Goal: Check status: Check status

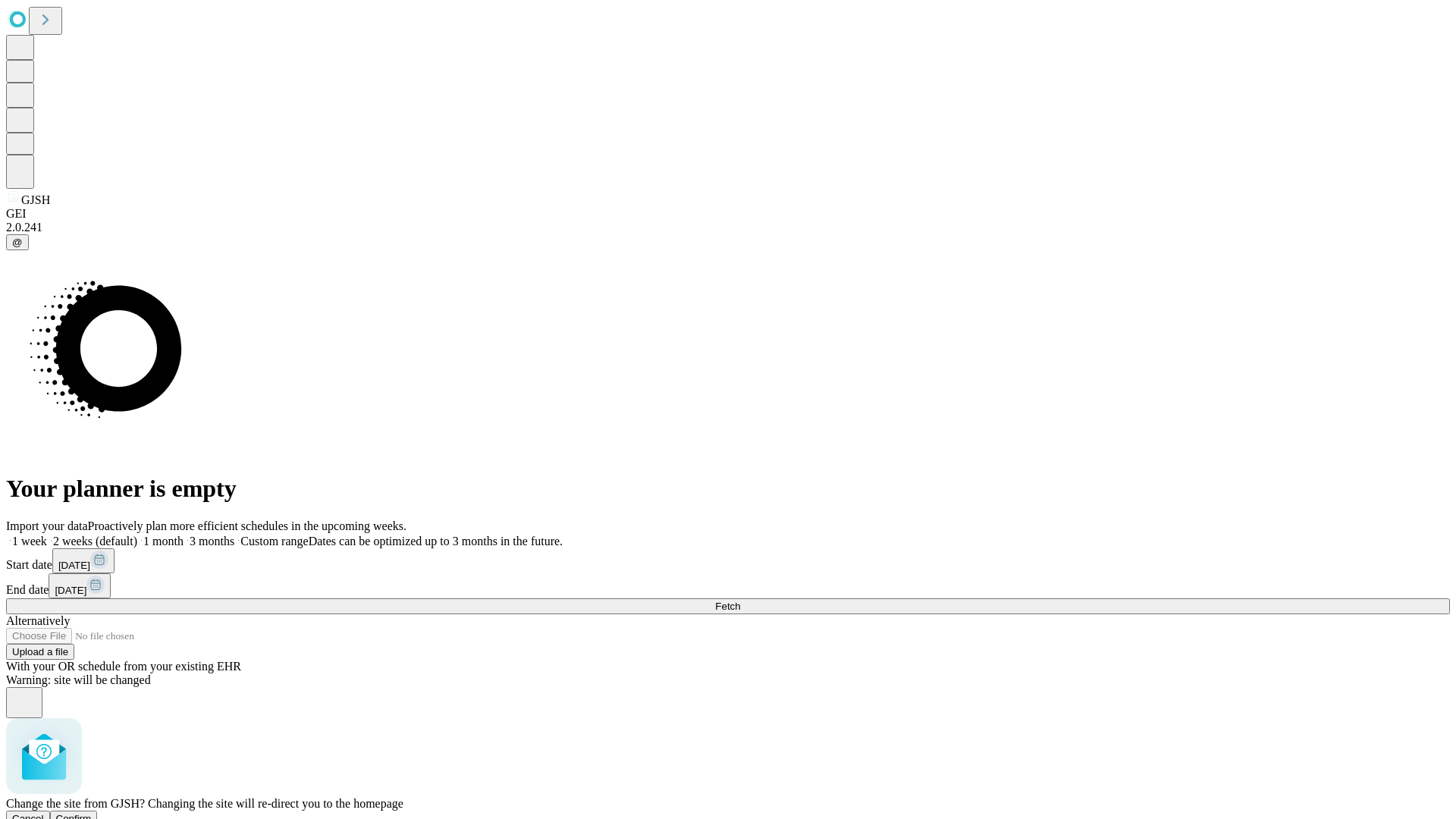
click at [91, 813] on span "Confirm" at bounding box center [74, 819] width 36 height 12
click at [184, 534] on label "1 month" at bounding box center [160, 540] width 47 height 13
click at [741, 600] on span "Fetch" at bounding box center [728, 606] width 25 height 12
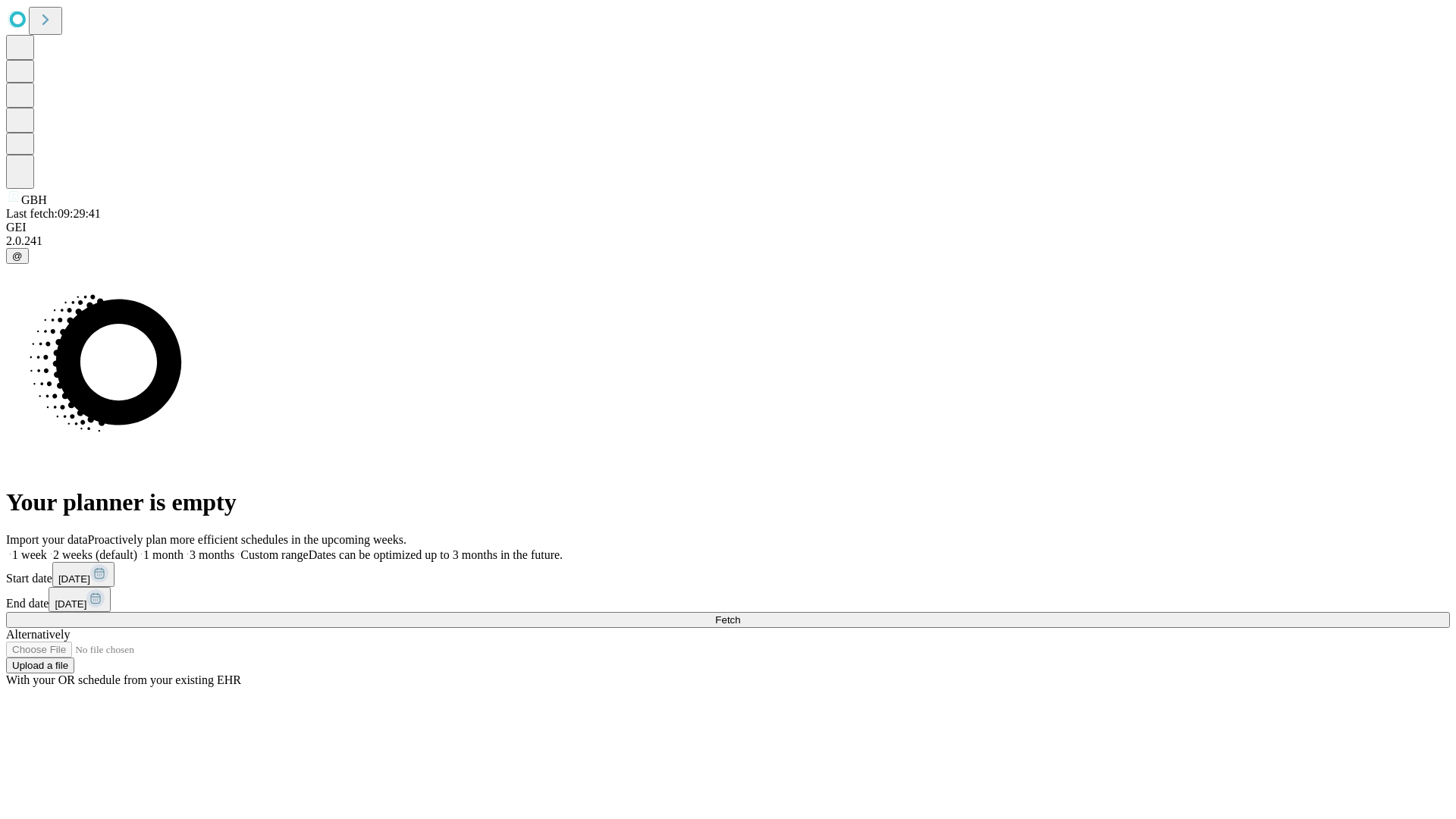
click at [184, 548] on label "1 month" at bounding box center [160, 554] width 47 height 13
click at [741, 614] on span "Fetch" at bounding box center [728, 620] width 25 height 12
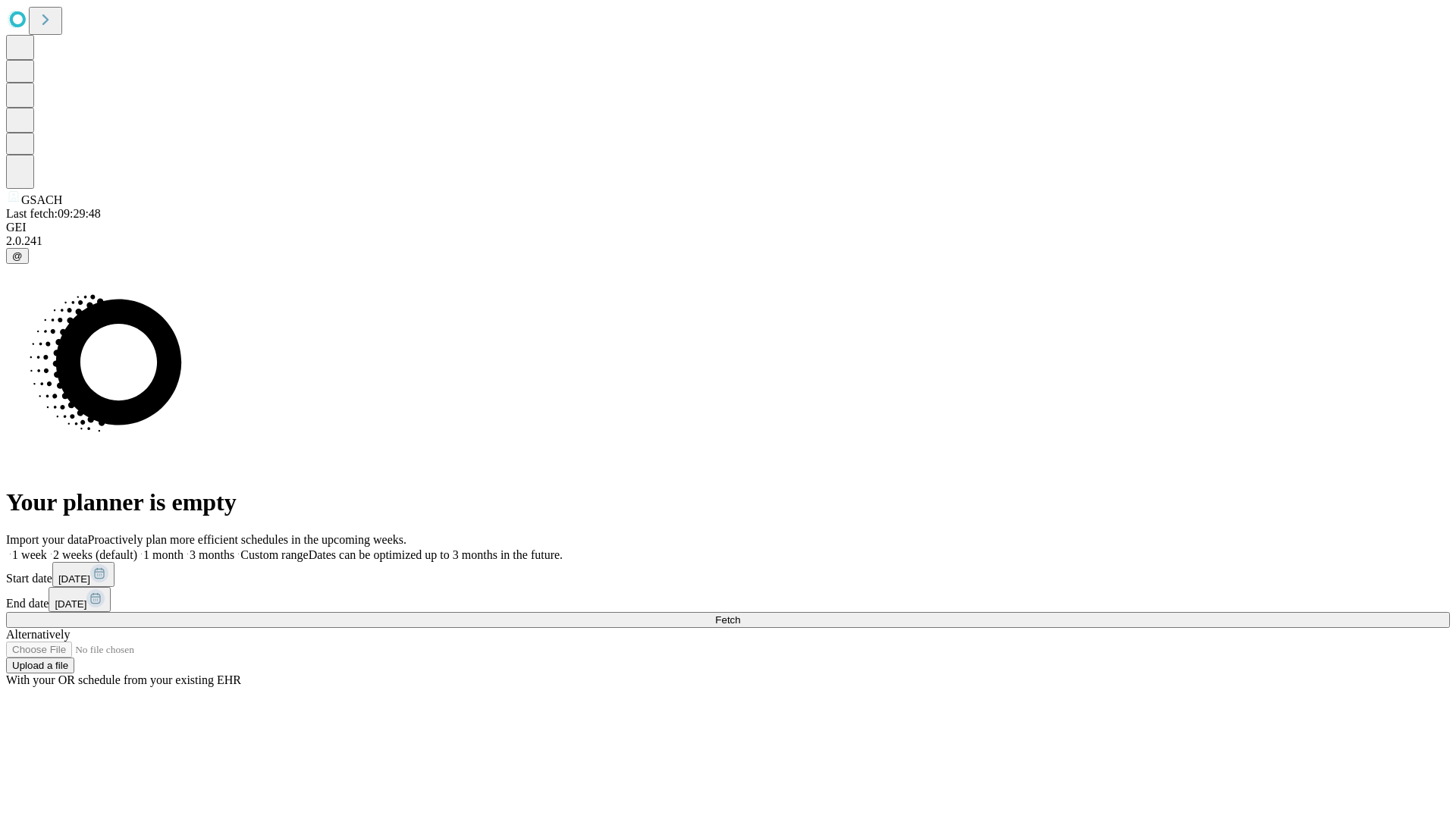
click at [184, 548] on label "1 month" at bounding box center [160, 554] width 47 height 13
click at [741, 614] on span "Fetch" at bounding box center [728, 620] width 25 height 12
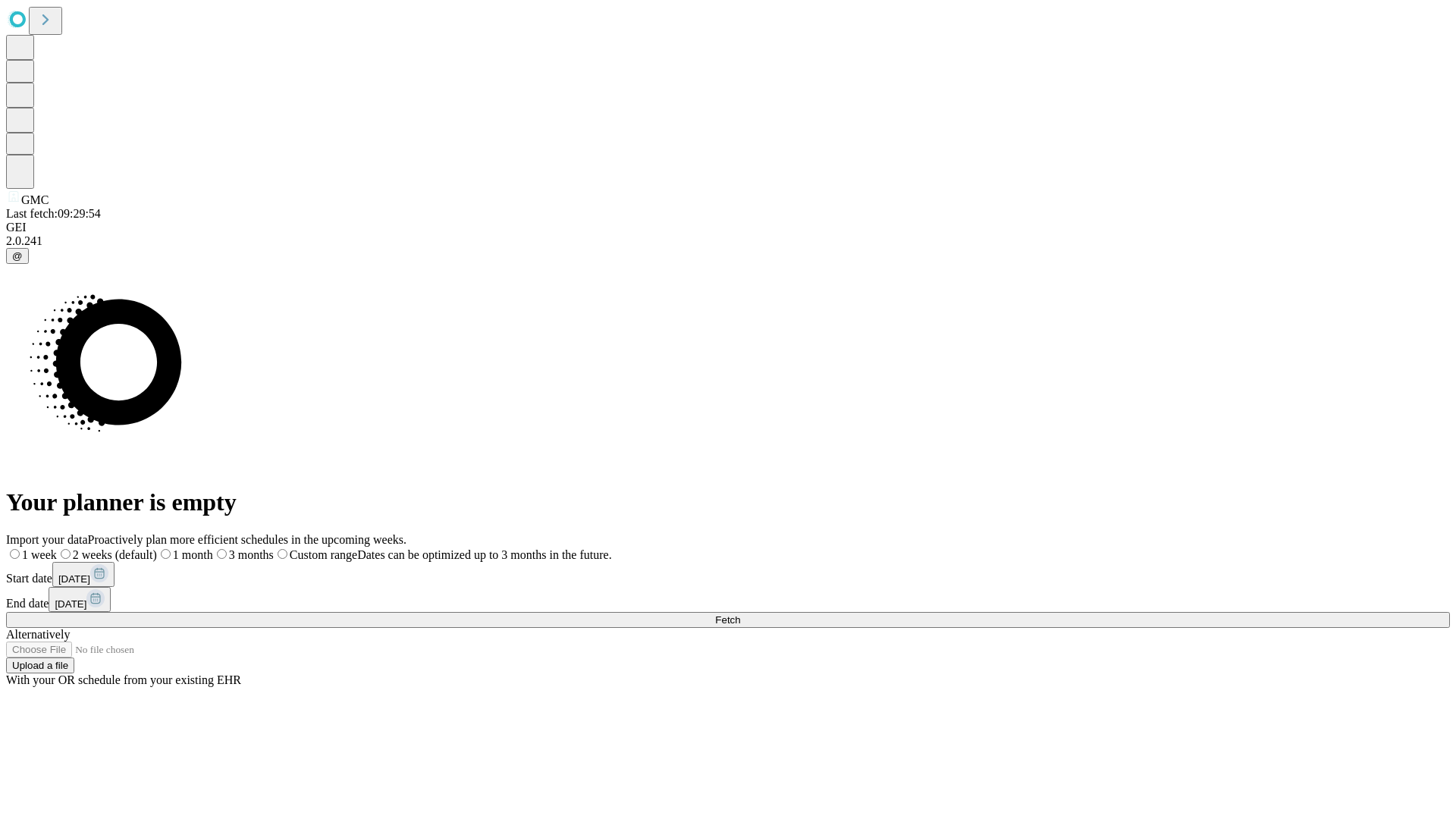
click at [213, 548] on label "1 month" at bounding box center [186, 554] width 56 height 13
click at [741, 614] on span "Fetch" at bounding box center [728, 620] width 25 height 12
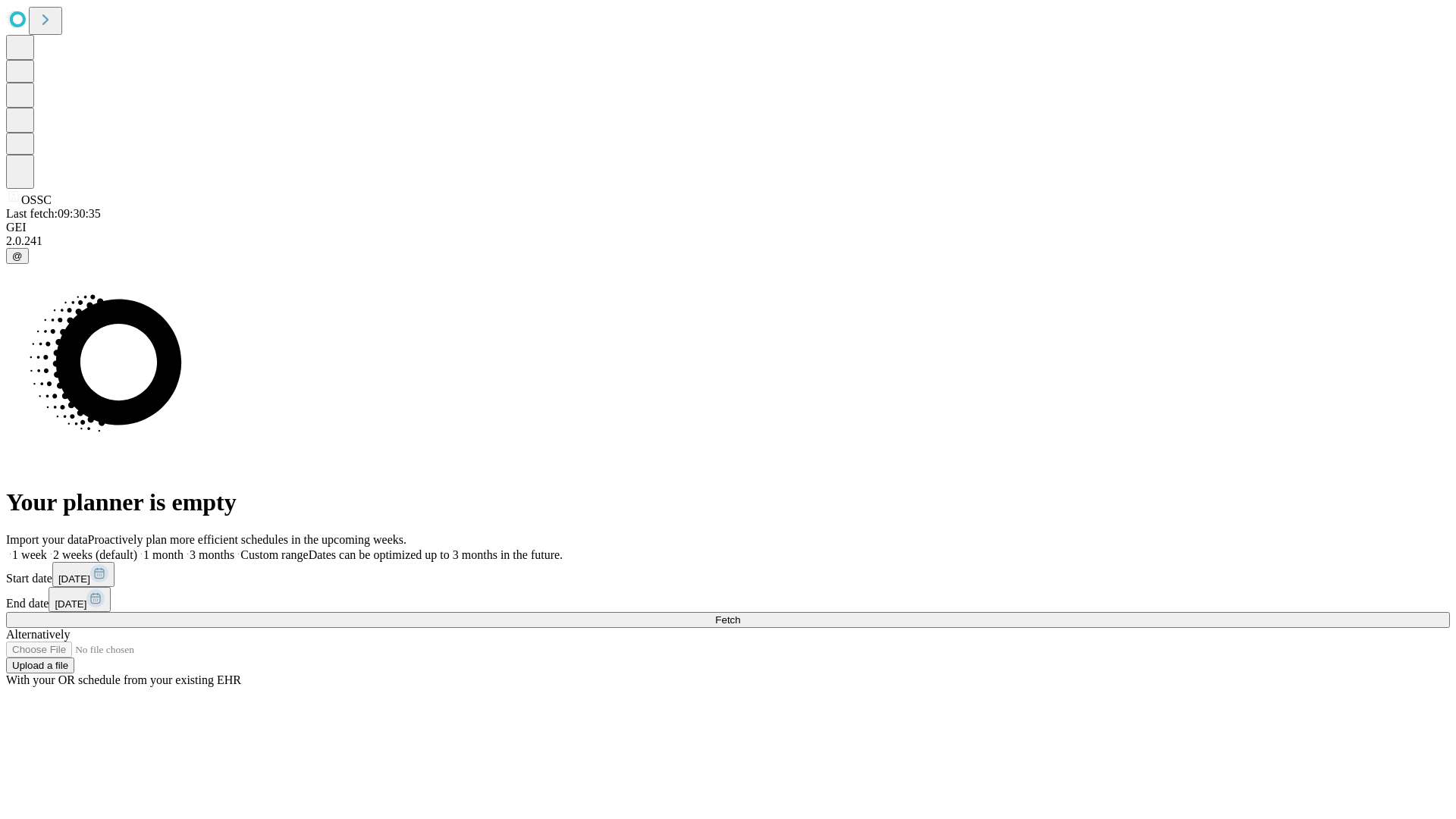
click at [184, 548] on label "1 month" at bounding box center [160, 554] width 47 height 13
click at [741, 614] on span "Fetch" at bounding box center [728, 620] width 25 height 12
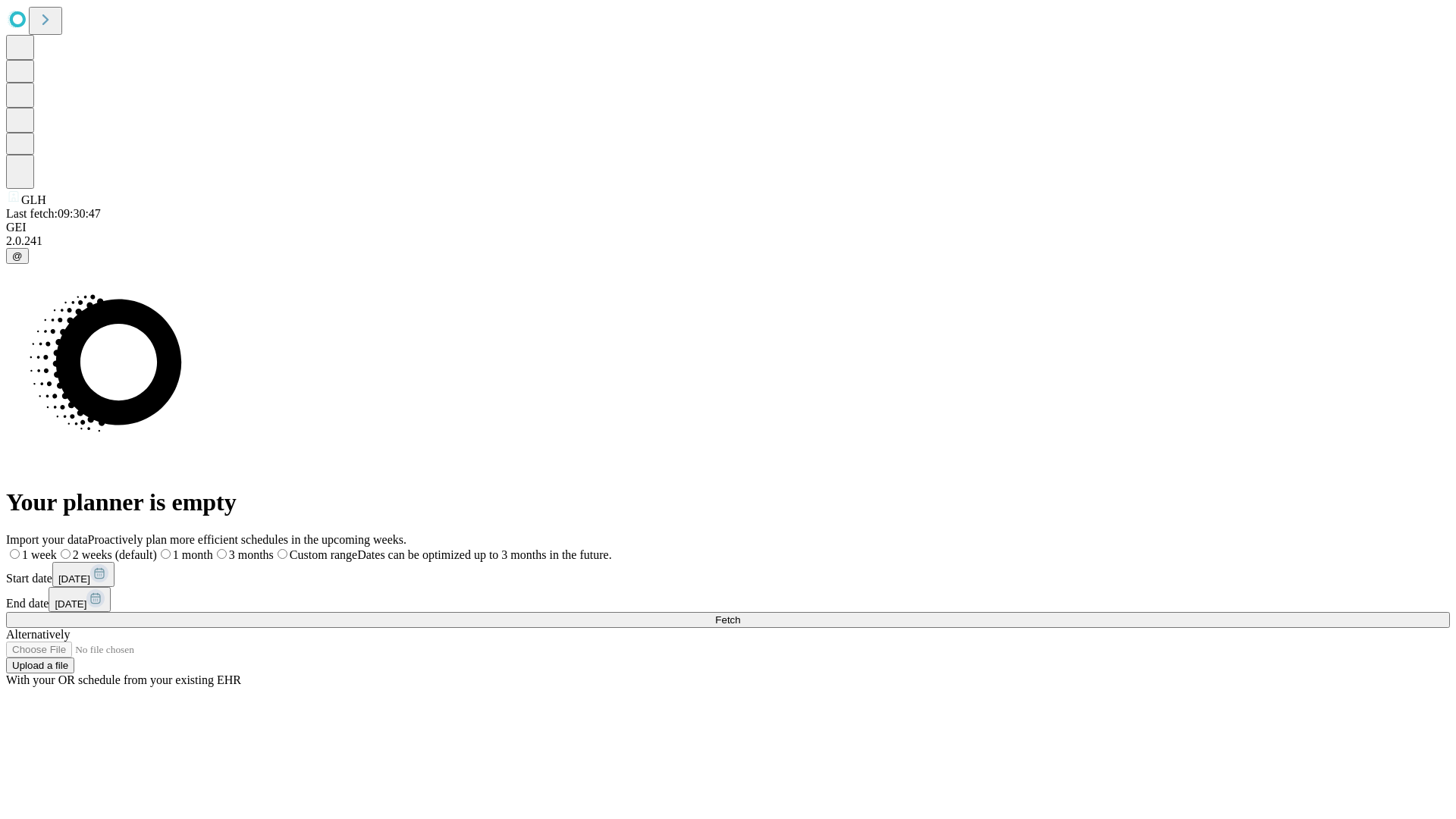
click at [741, 614] on span "Fetch" at bounding box center [728, 620] width 25 height 12
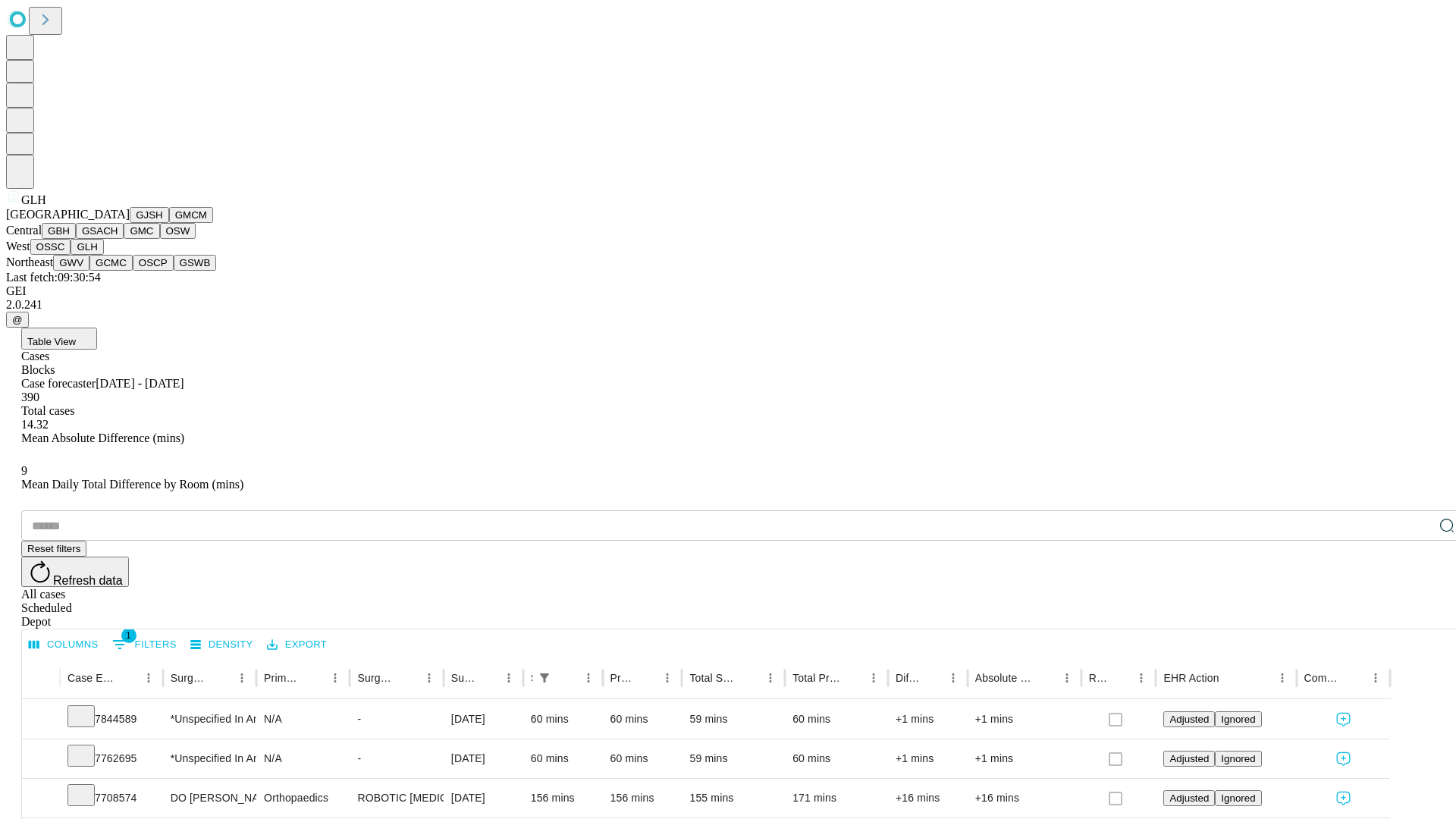
click at [89, 271] on button "GWV" at bounding box center [71, 262] width 36 height 16
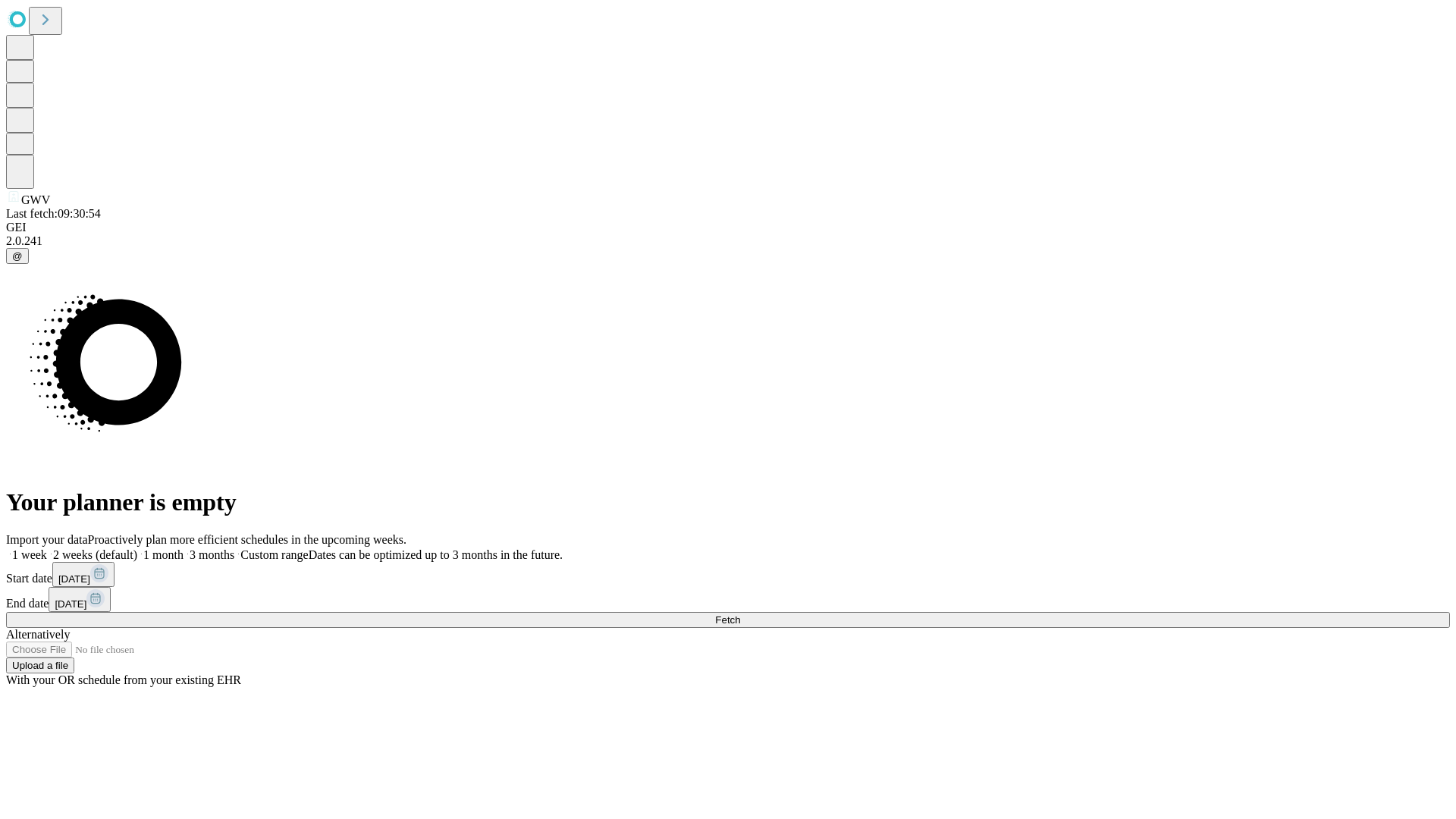
click at [184, 548] on label "1 month" at bounding box center [160, 554] width 47 height 13
click at [741, 614] on span "Fetch" at bounding box center [728, 620] width 25 height 12
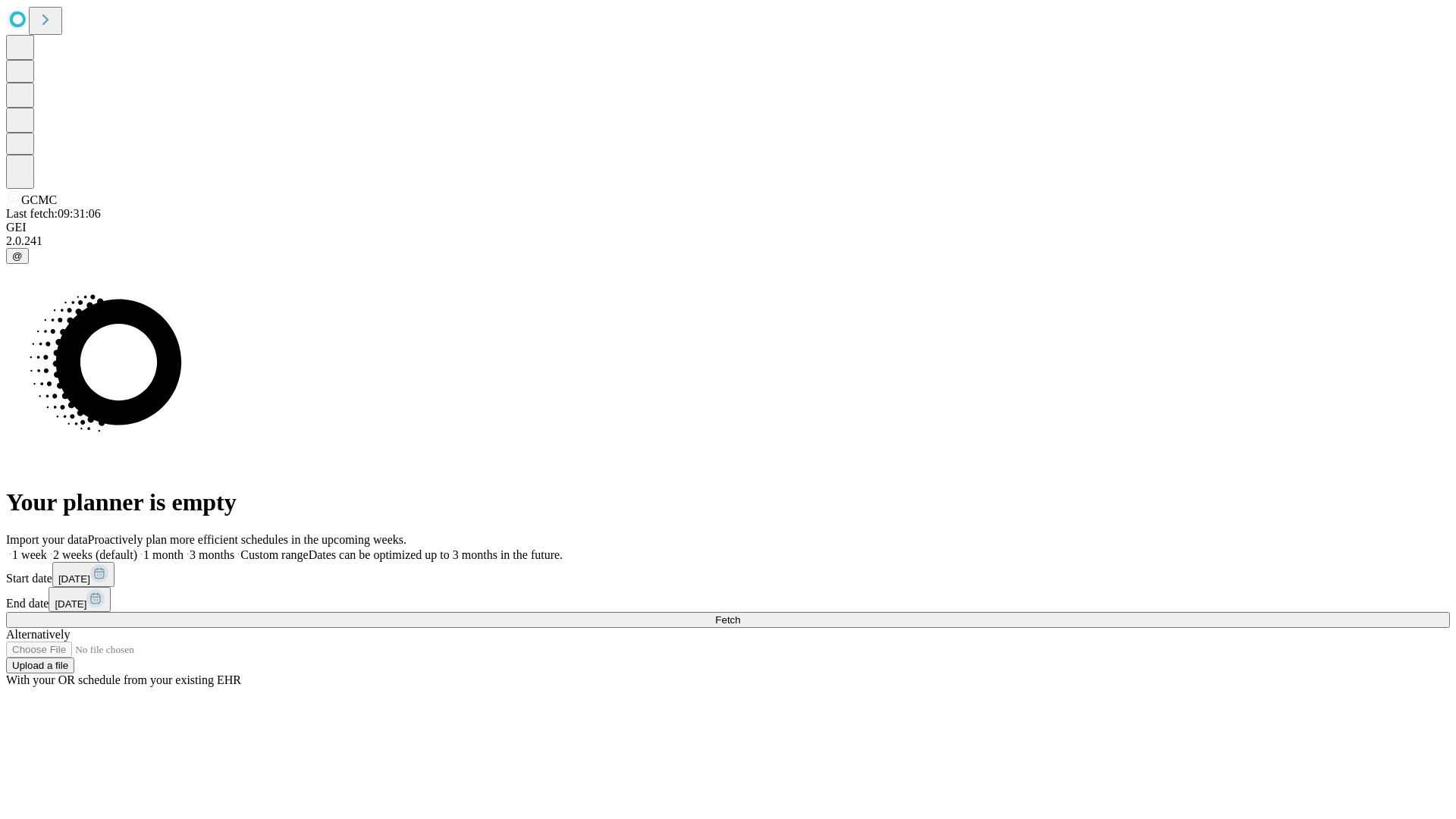
click at [184, 548] on label "1 month" at bounding box center [160, 554] width 47 height 13
click at [741, 614] on span "Fetch" at bounding box center [728, 620] width 25 height 12
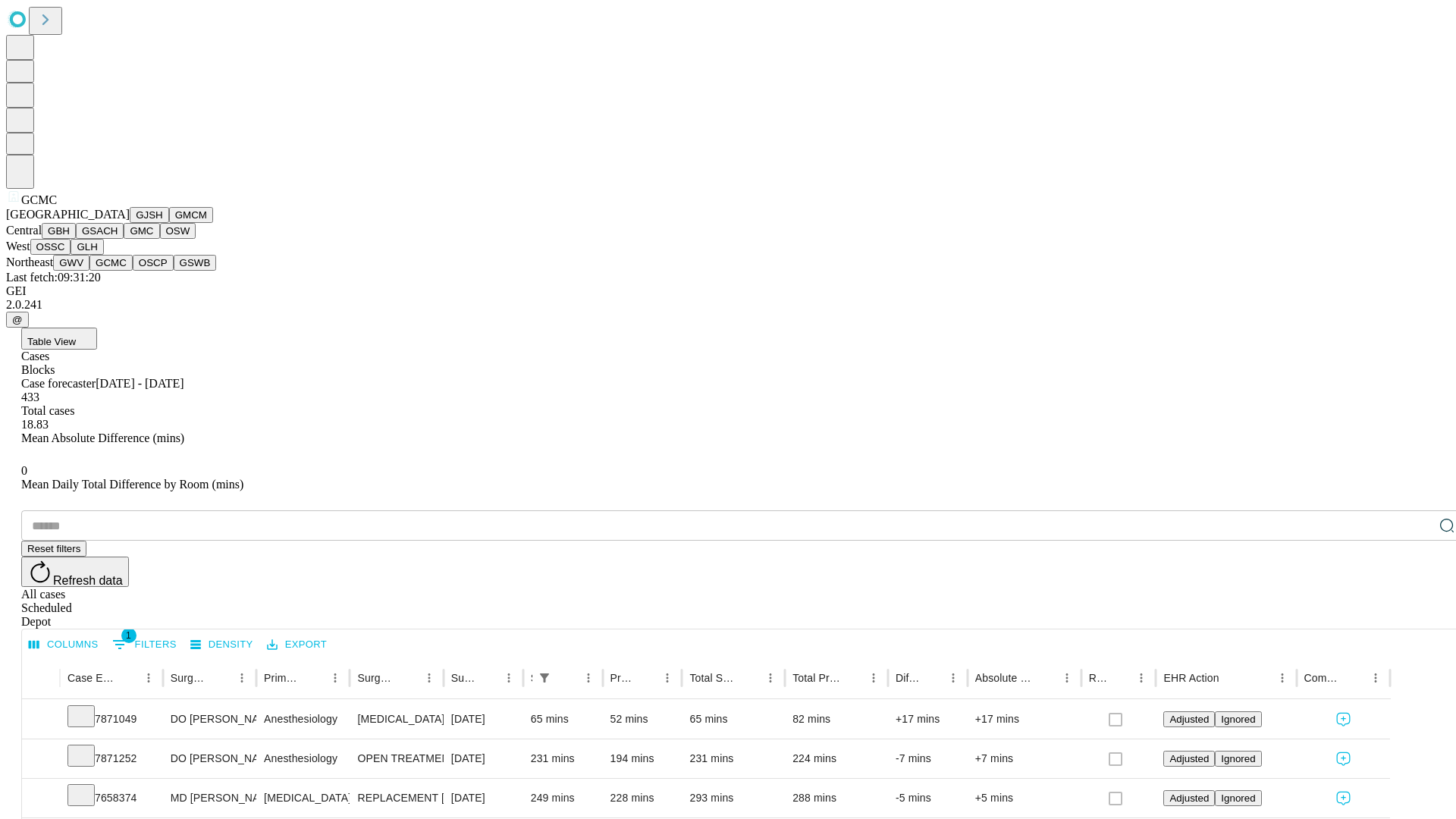
click at [133, 271] on button "OSCP" at bounding box center [154, 262] width 41 height 16
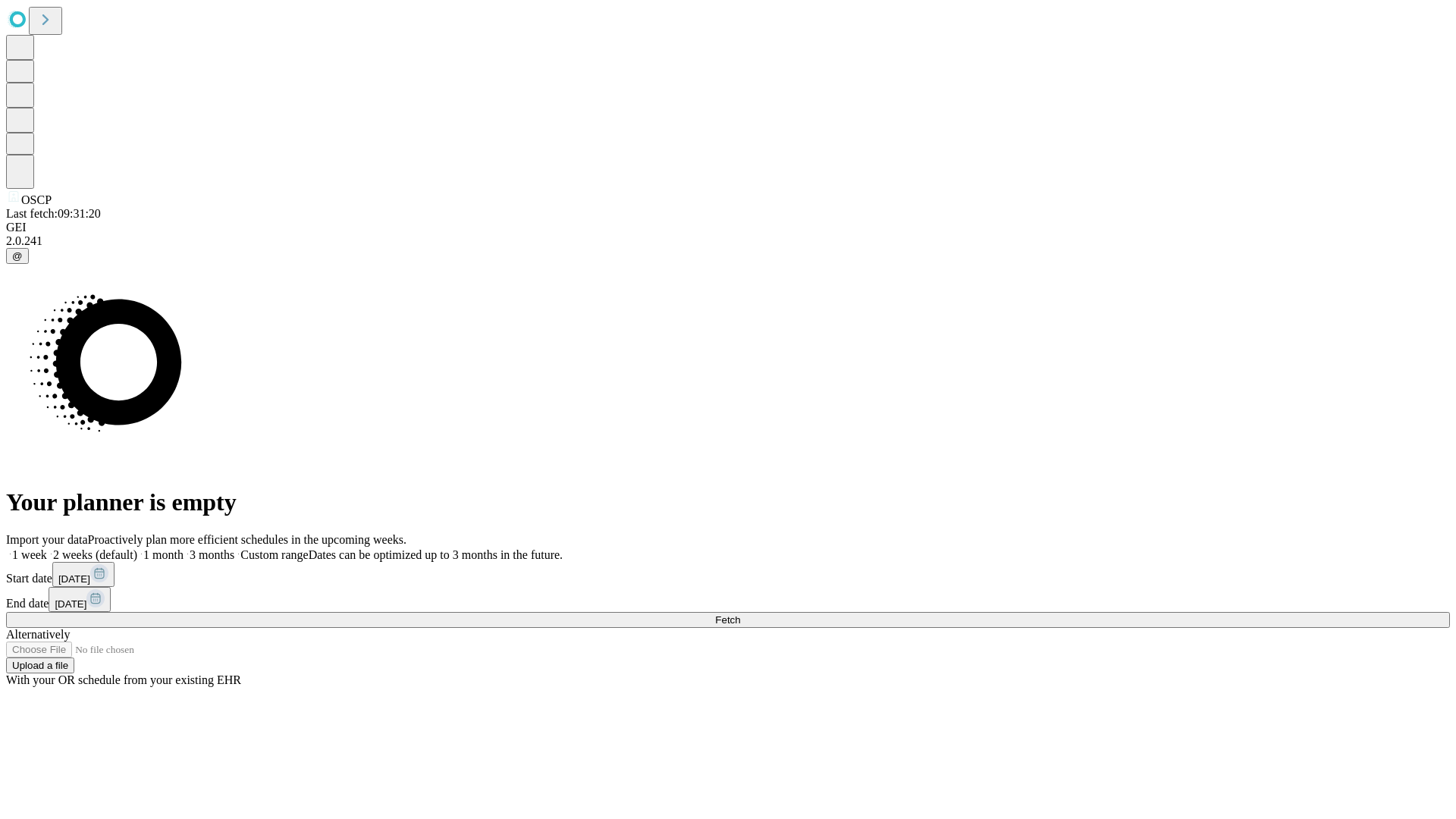
click at [184, 548] on label "1 month" at bounding box center [160, 554] width 47 height 13
click at [741, 614] on span "Fetch" at bounding box center [728, 620] width 25 height 12
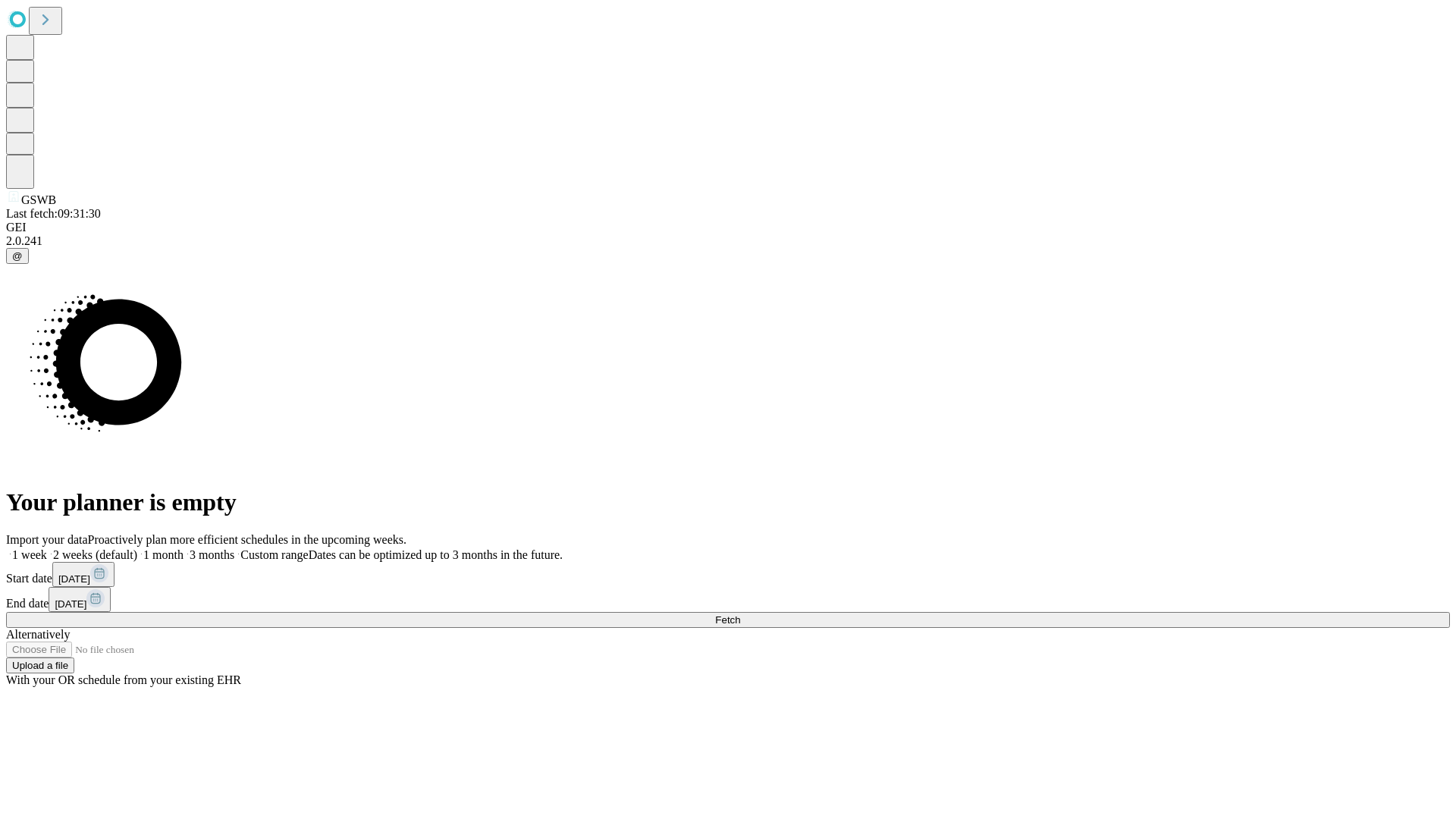
click at [184, 548] on label "1 month" at bounding box center [160, 554] width 47 height 13
click at [741, 614] on span "Fetch" at bounding box center [728, 620] width 25 height 12
